Goal: Information Seeking & Learning: Find specific page/section

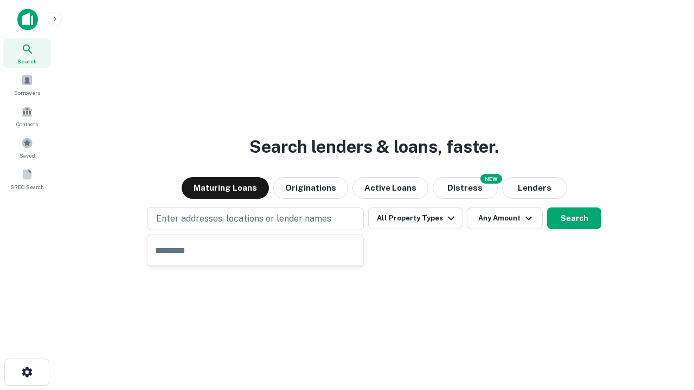
type input "**********"
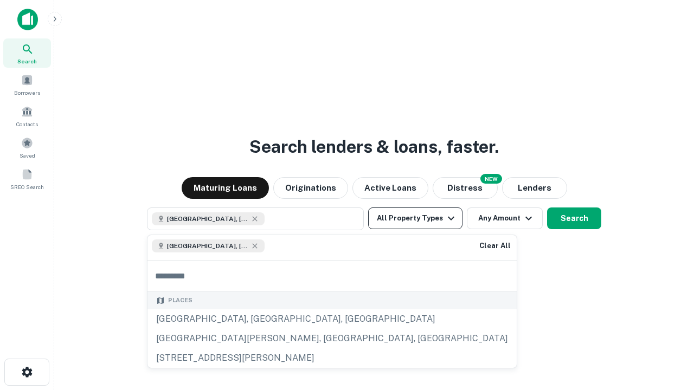
click at [415, 218] on button "All Property Types" at bounding box center [415, 219] width 94 height 22
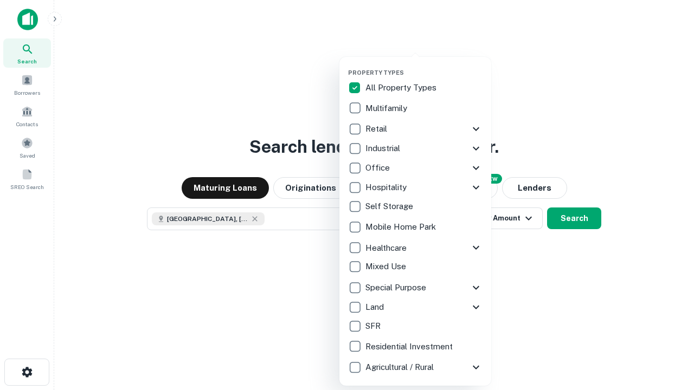
click at [424, 66] on button "button" at bounding box center [424, 66] width 152 height 1
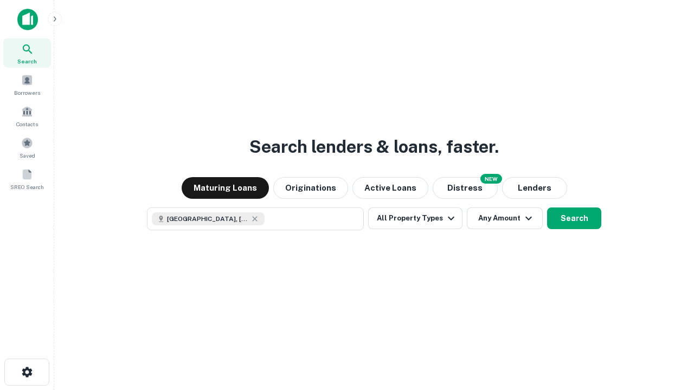
scroll to position [17, 0]
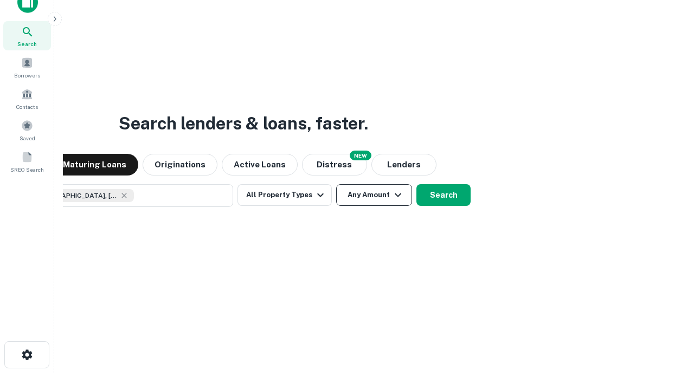
click at [336, 184] on button "Any Amount" at bounding box center [374, 195] width 76 height 22
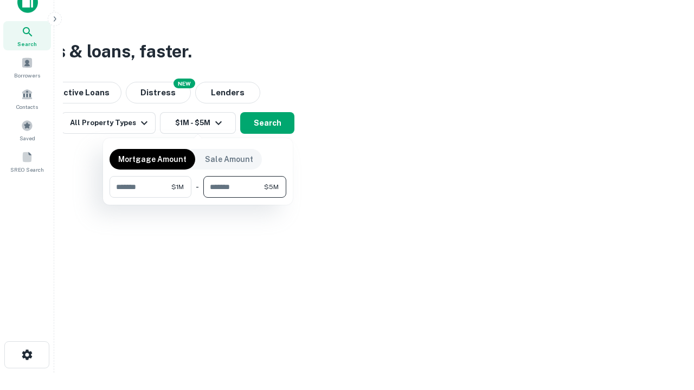
type input "*******"
click at [198, 198] on button "button" at bounding box center [198, 198] width 177 height 1
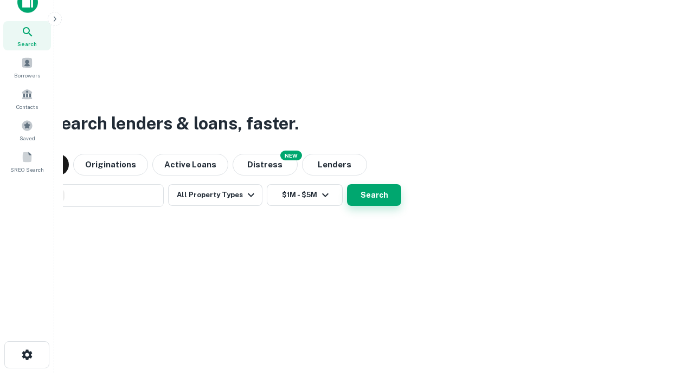
click at [347, 184] on button "Search" at bounding box center [374, 195] width 54 height 22
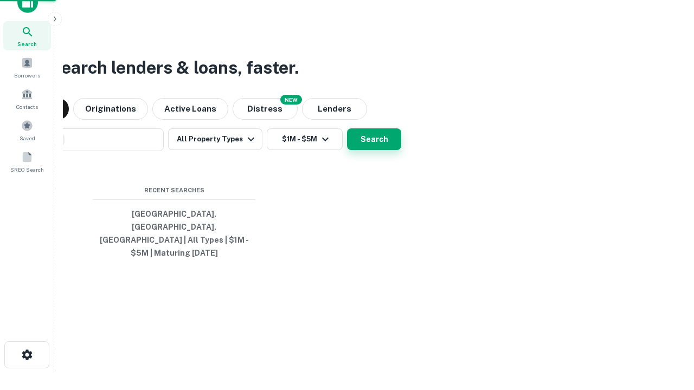
scroll to position [35, 307]
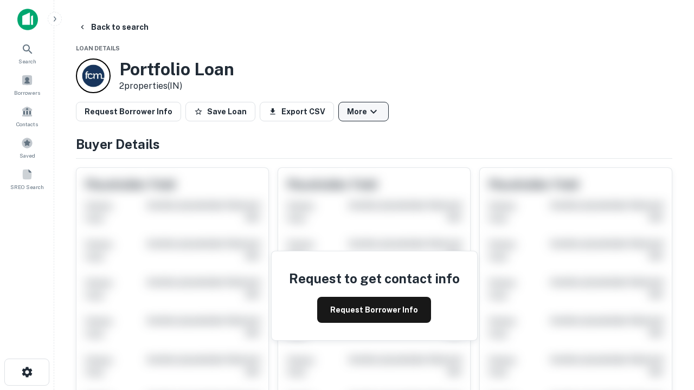
click at [363, 112] on button "More" at bounding box center [363, 112] width 50 height 20
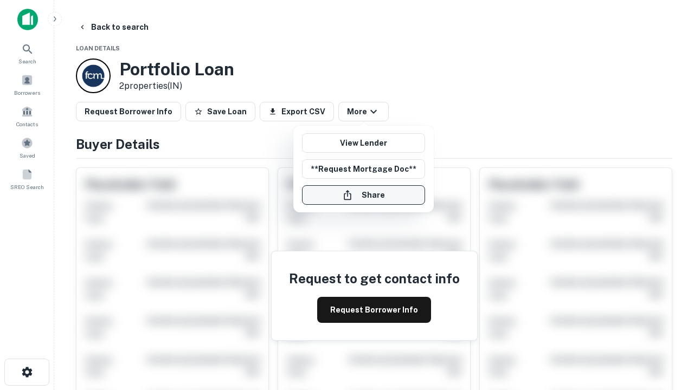
click at [363, 195] on button "Share" at bounding box center [363, 195] width 123 height 20
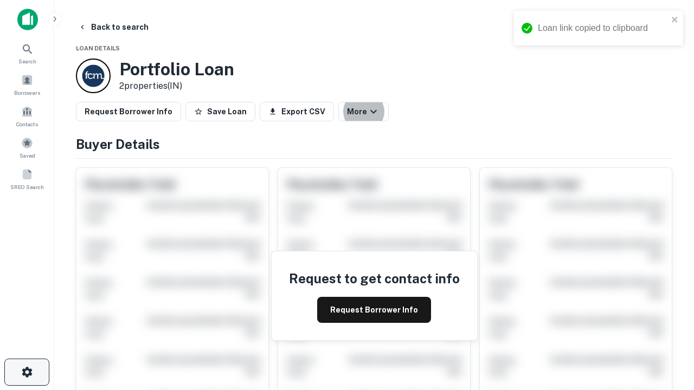
click at [27, 372] on icon "button" at bounding box center [27, 372] width 13 height 13
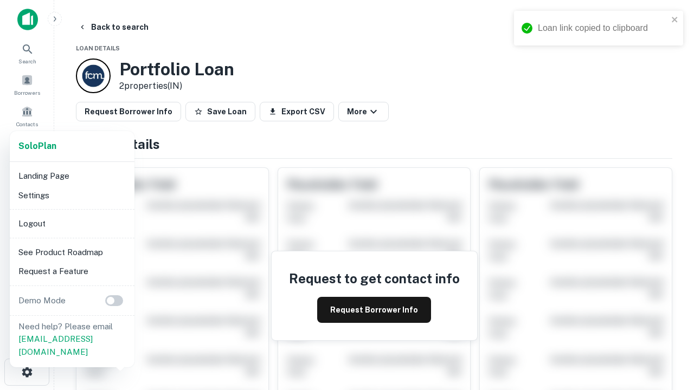
click at [72, 223] on li "Logout" at bounding box center [72, 224] width 116 height 20
